Goal: Complete application form: Complete application form

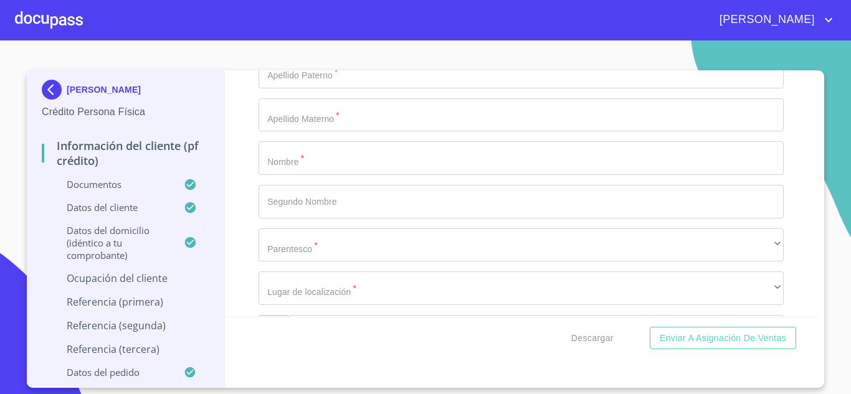
scroll to position [5899, 0]
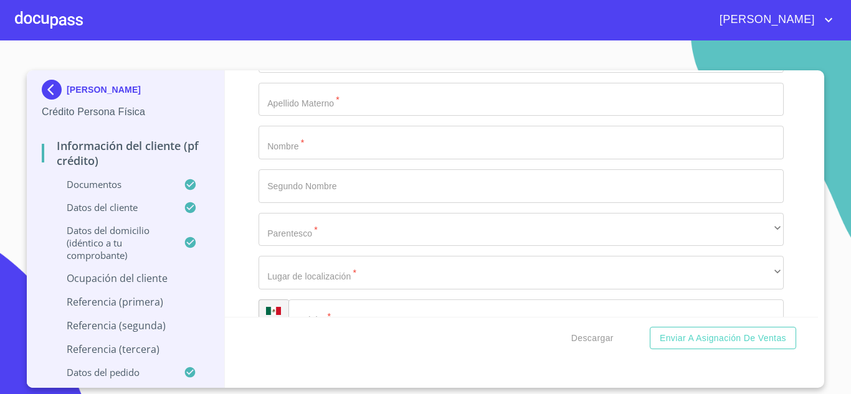
click at [799, 207] on div "Información del cliente (PF crédito) Documentos Documento de identificación.   …" at bounding box center [522, 193] width 594 height 247
click at [42, 88] on div "[PERSON_NAME] Crédito Persona Física Información del cliente (PF crédito) Docum…" at bounding box center [126, 229] width 198 height 318
click at [57, 88] on img at bounding box center [54, 90] width 25 height 20
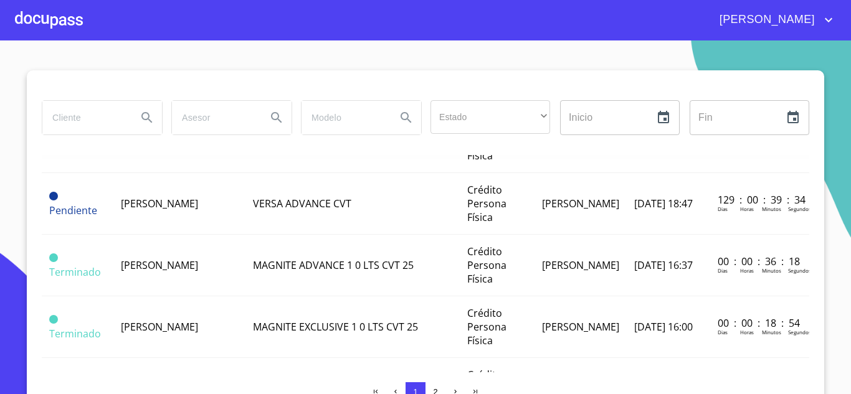
scroll to position [311, 0]
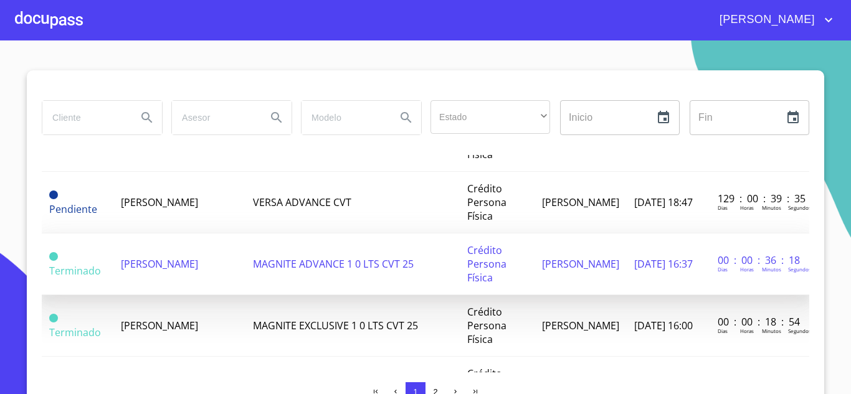
click at [152, 270] on span "[PERSON_NAME]" at bounding box center [159, 264] width 77 height 14
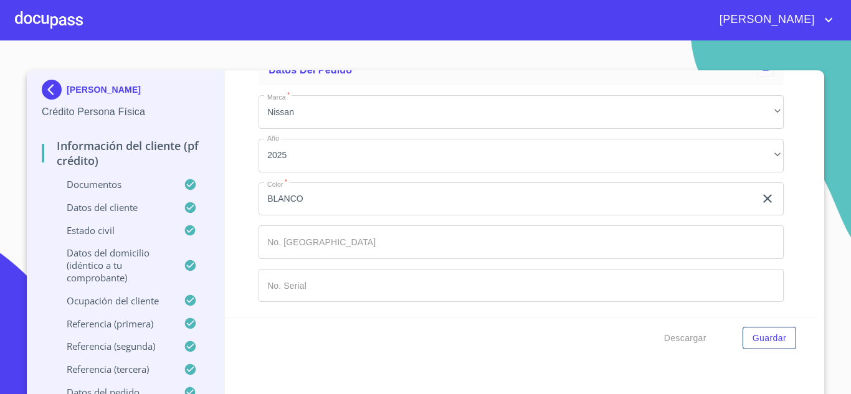
scroll to position [7537, 0]
click at [768, 333] on span "Guardar" at bounding box center [769, 339] width 34 height 16
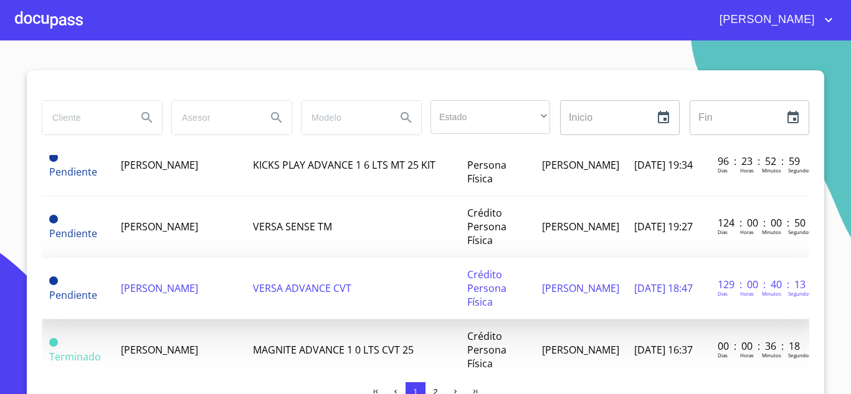
scroll to position [311, 0]
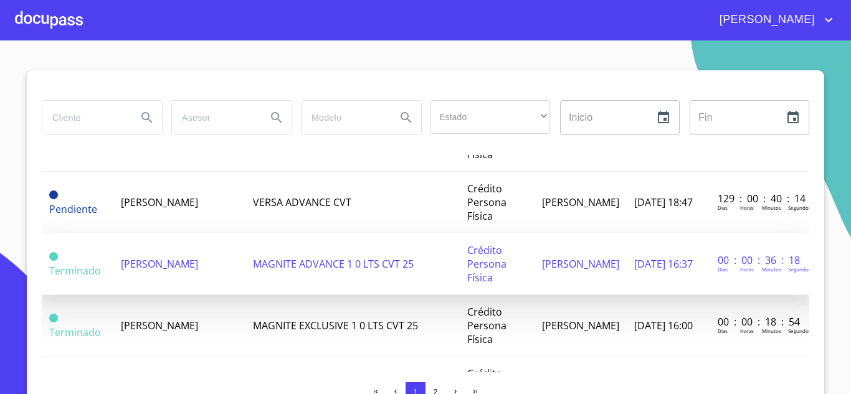
click at [306, 268] on td "MAGNITE ADVANCE 1 0 LTS CVT 25" at bounding box center [352, 265] width 214 height 62
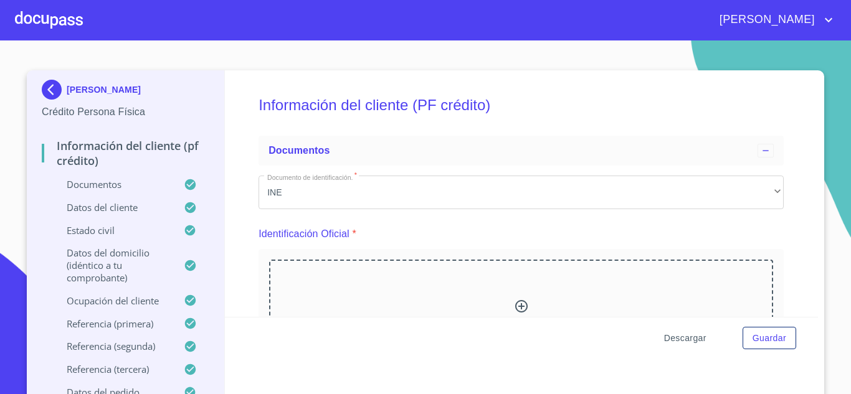
click at [685, 341] on span "Descargar" at bounding box center [685, 339] width 42 height 16
click at [56, 21] on div at bounding box center [49, 20] width 68 height 40
